Goal: Task Accomplishment & Management: Use online tool/utility

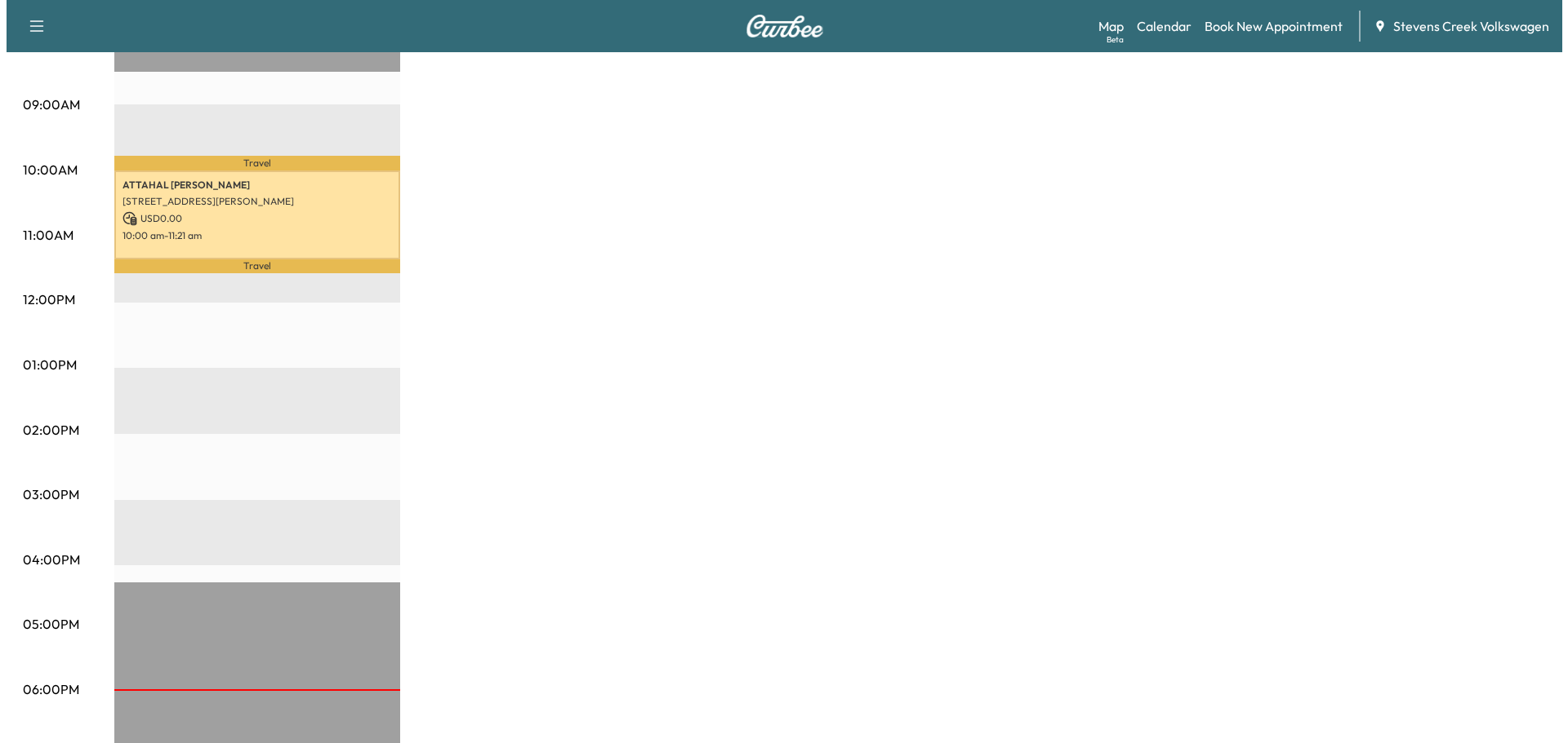
scroll to position [302, 0]
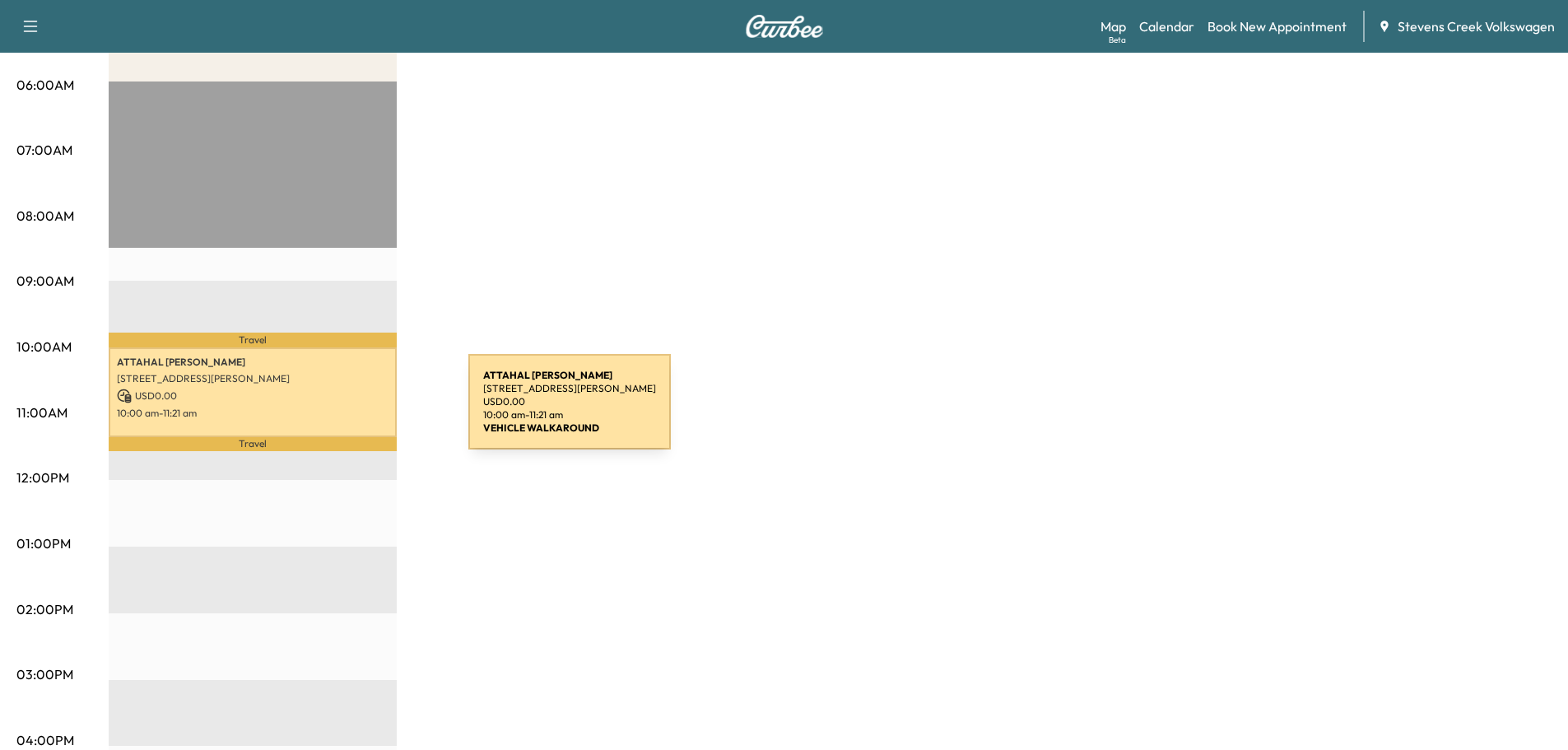
click at [345, 412] on p "10:00 am - 11:21 am" at bounding box center [253, 413] width 272 height 13
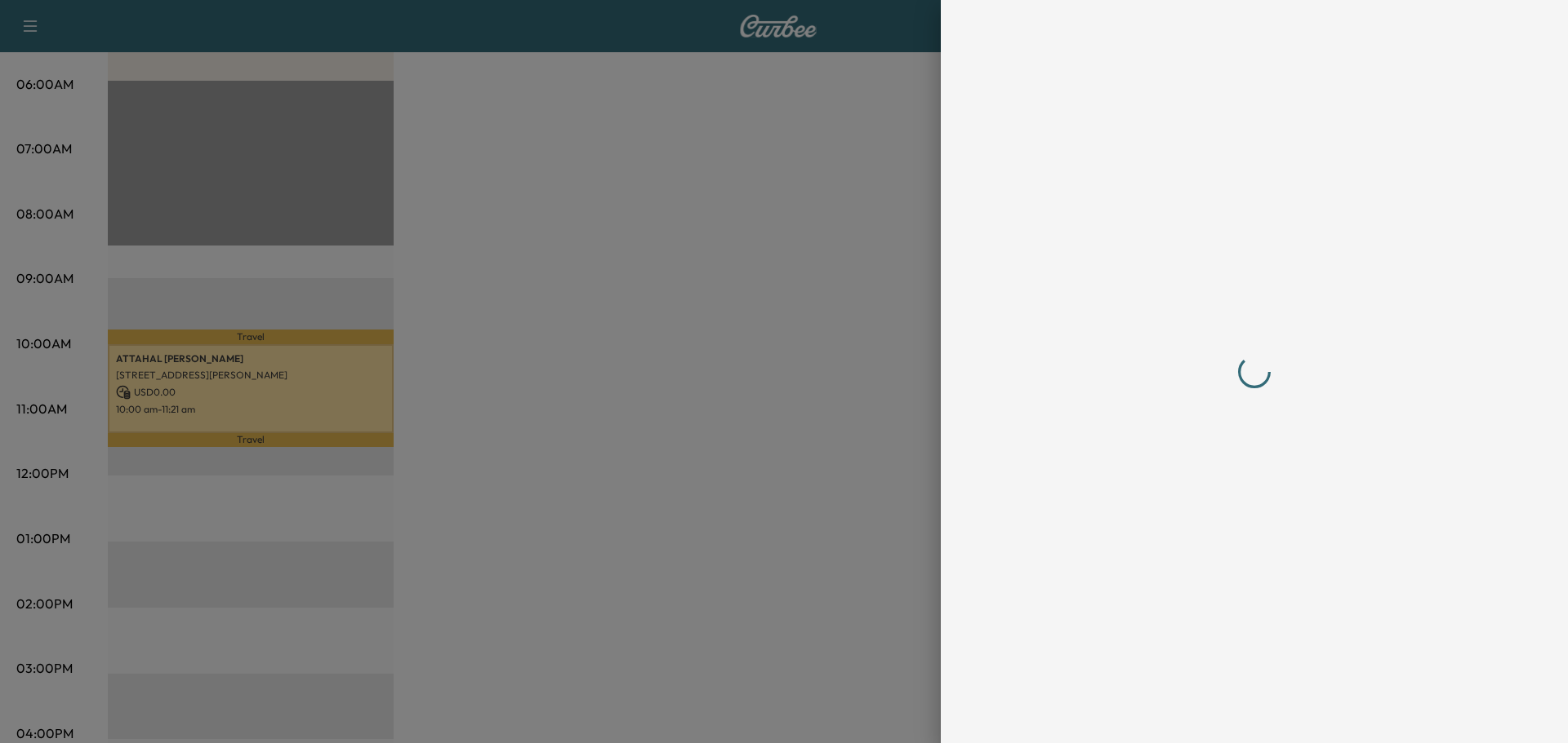
click at [715, 434] on div at bounding box center [784, 372] width 1568 height 743
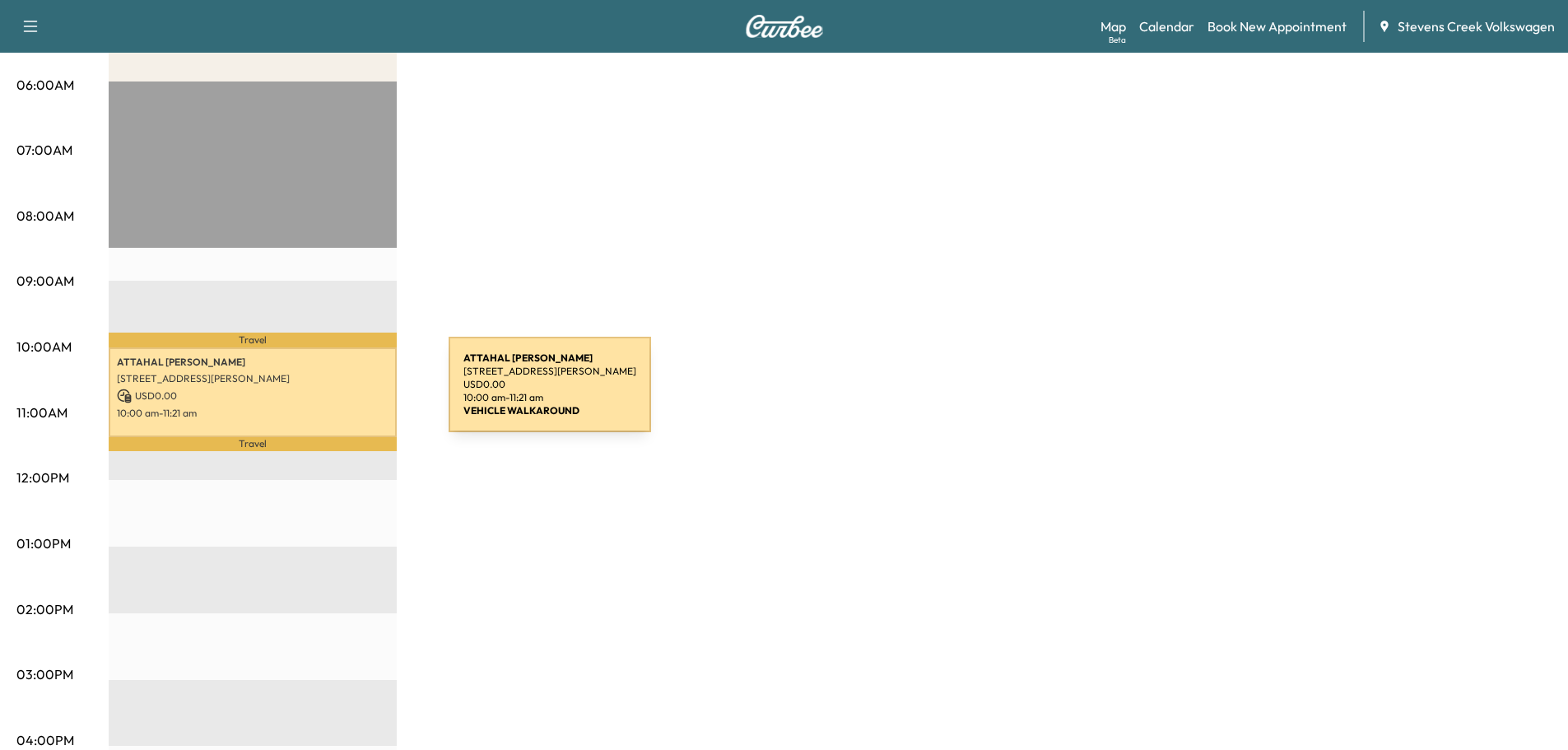
click at [281, 389] on p "USD 0.00" at bounding box center [253, 396] width 272 height 15
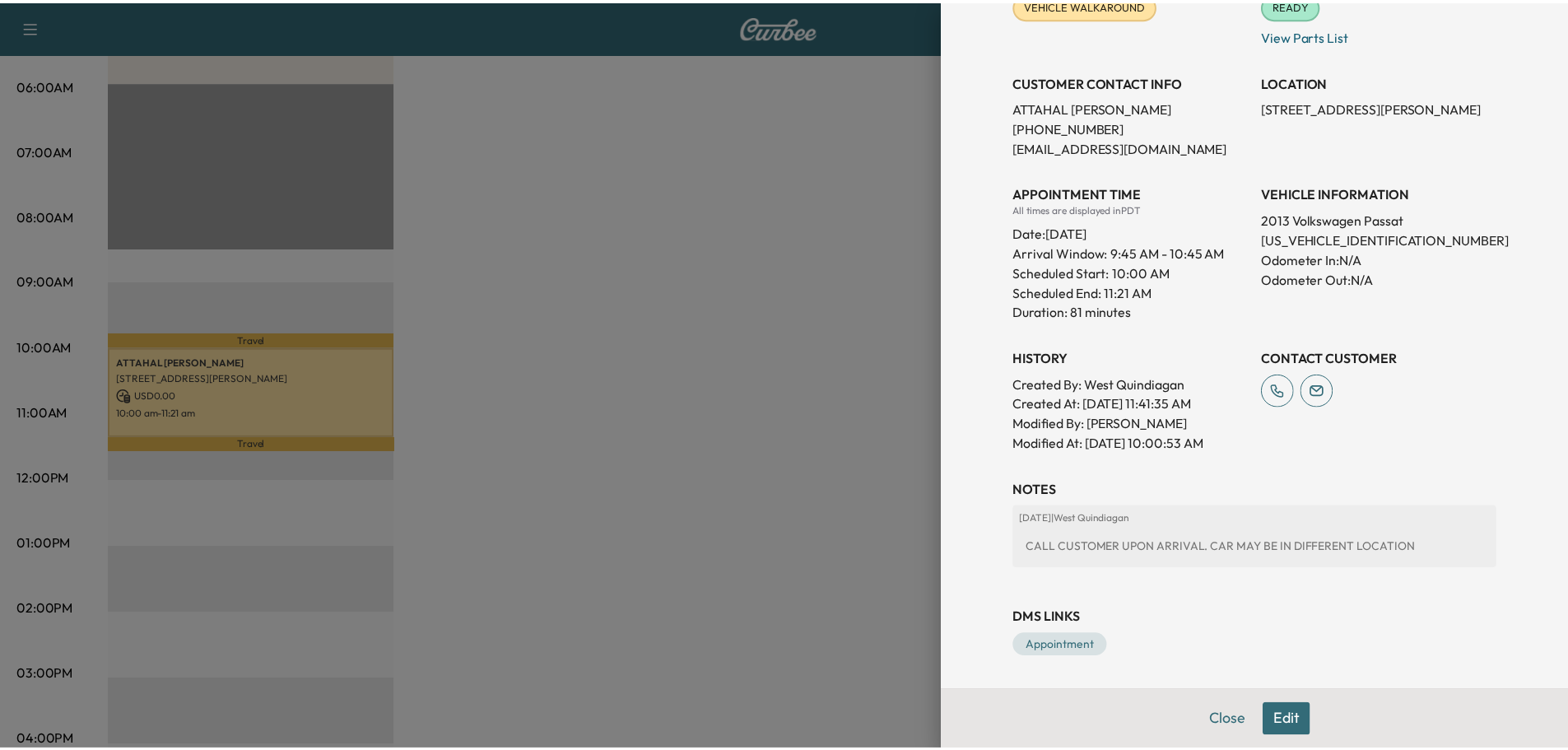
scroll to position [0, 0]
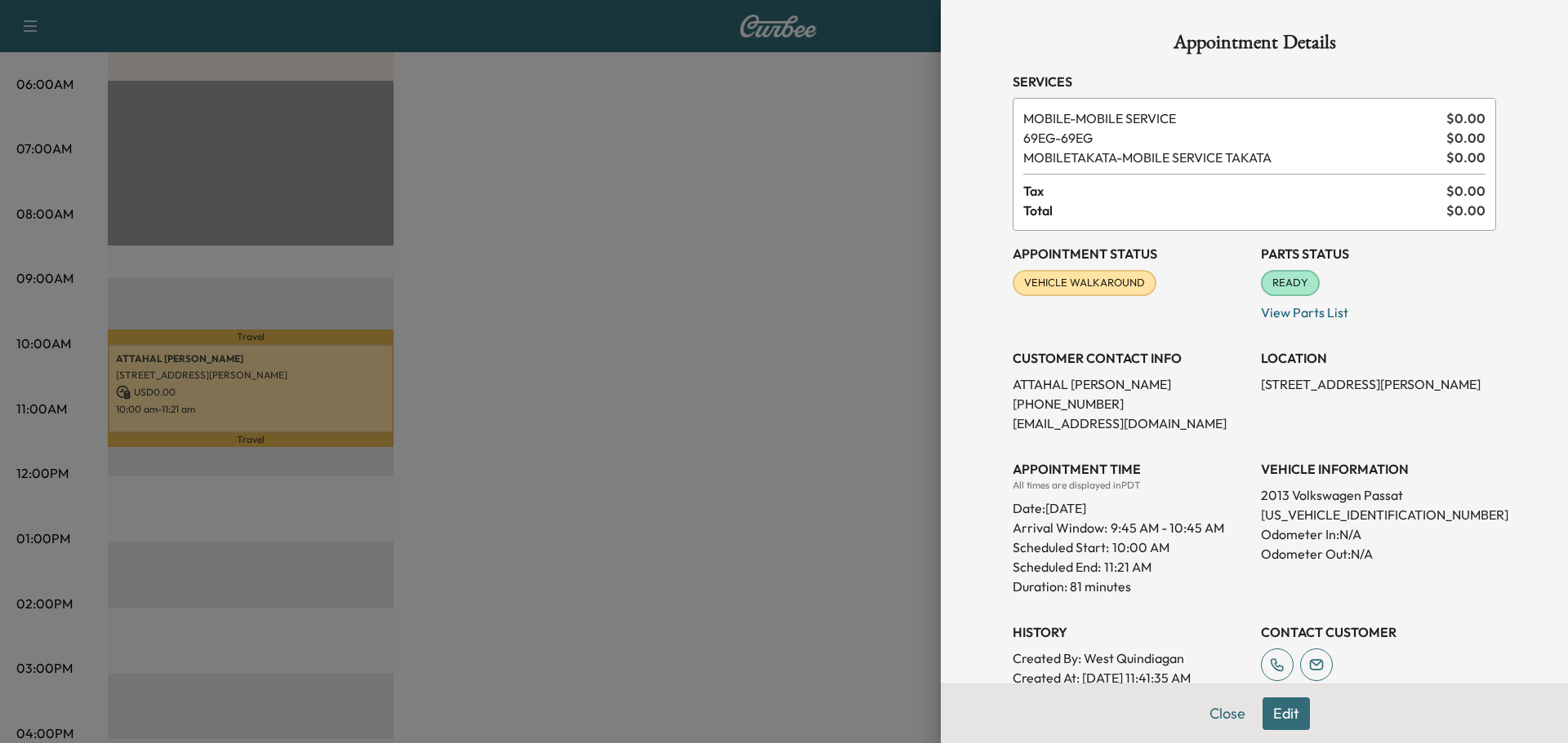
click at [767, 398] on div at bounding box center [784, 372] width 1568 height 743
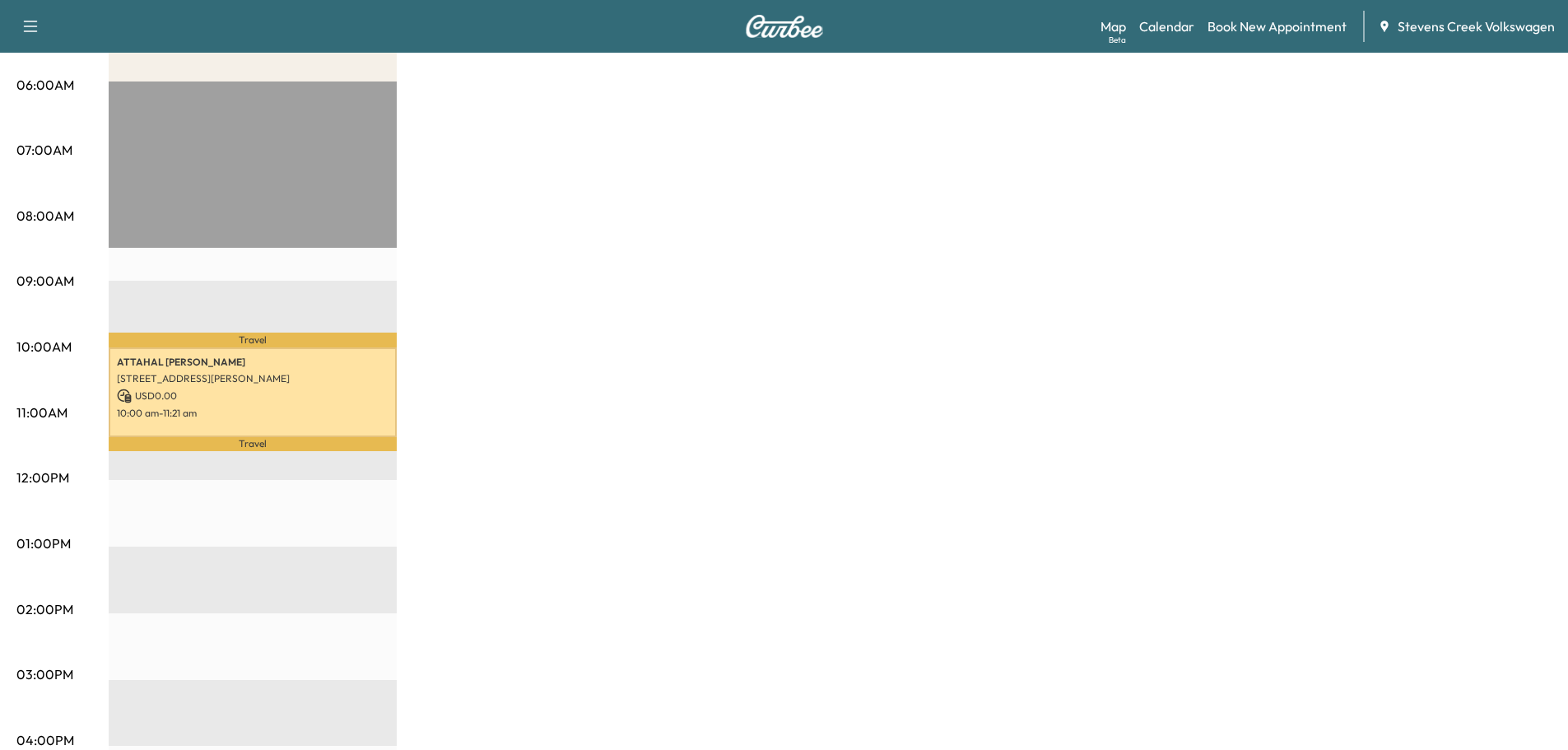
click at [33, 25] on icon "button" at bounding box center [30, 26] width 20 height 20
click at [987, 326] on div "Mobility Tiguan Revenue $ 0.00 Work Time 81 mins Transit Time 27 mins Travel [P…" at bounding box center [830, 528] width 1443 height 1235
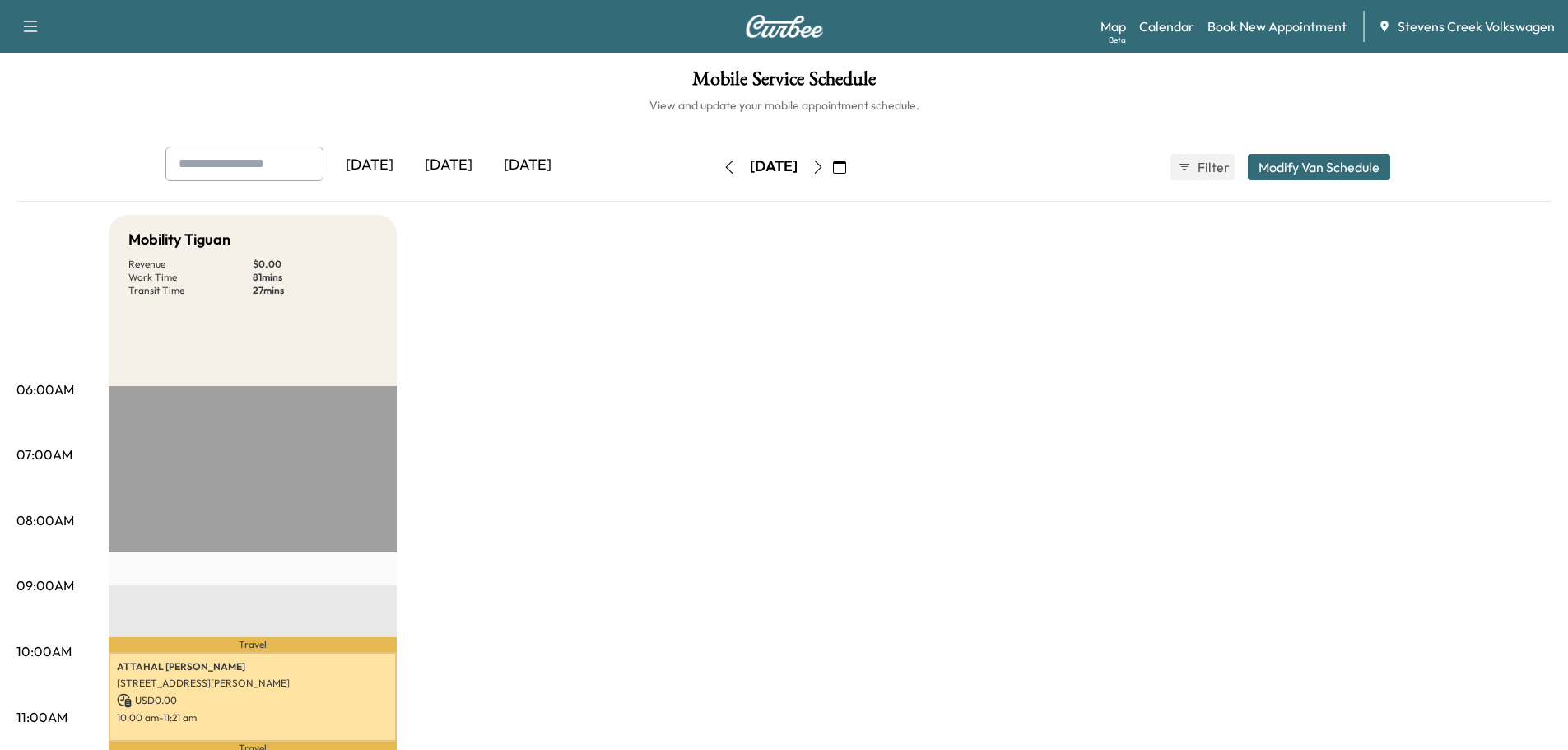
click at [21, 23] on icon "button" at bounding box center [30, 26] width 20 height 20
click at [1435, 20] on span "Stevens Creek Volkswagen" at bounding box center [1476, 26] width 157 height 20
click at [1384, 23] on icon at bounding box center [1384, 26] width 8 height 10
click at [1385, 24] on icon at bounding box center [1384, 26] width 8 height 10
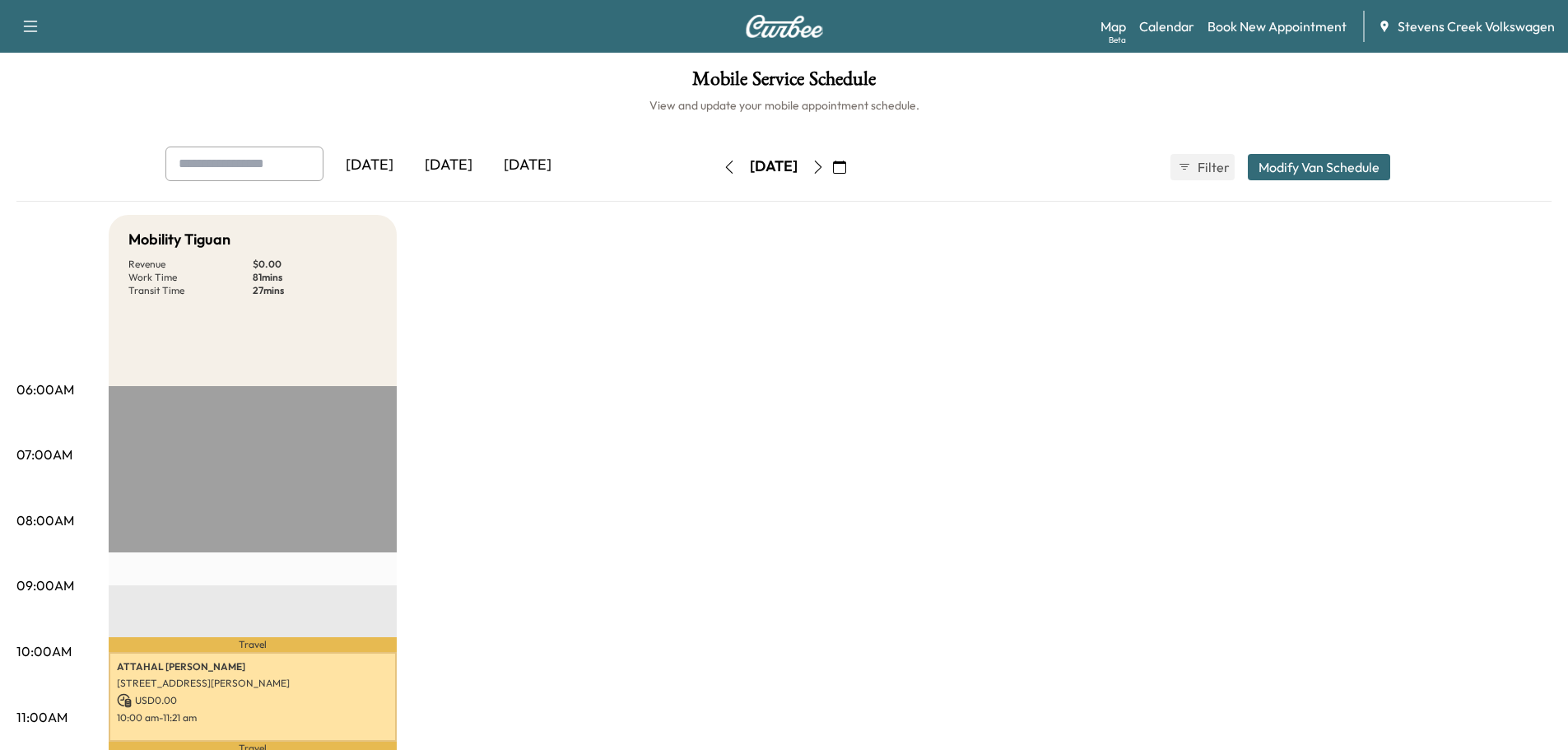
click at [1312, 77] on h1 "Mobile Service Schedule" at bounding box center [784, 83] width 1535 height 28
click at [1210, 165] on span "Filter" at bounding box center [1212, 167] width 29 height 20
